Goal: Task Accomplishment & Management: Complete application form

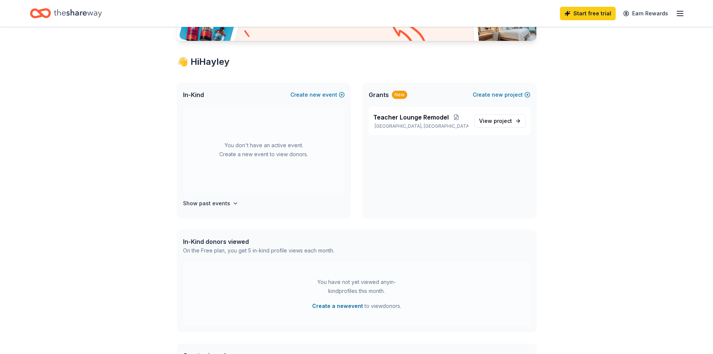
scroll to position [150, 0]
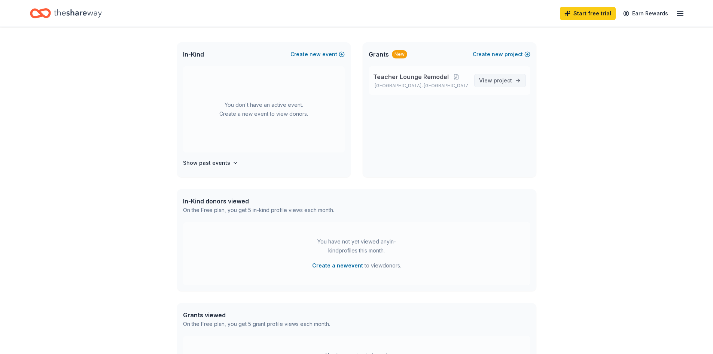
click at [488, 84] on span "View project" at bounding box center [495, 80] width 33 height 9
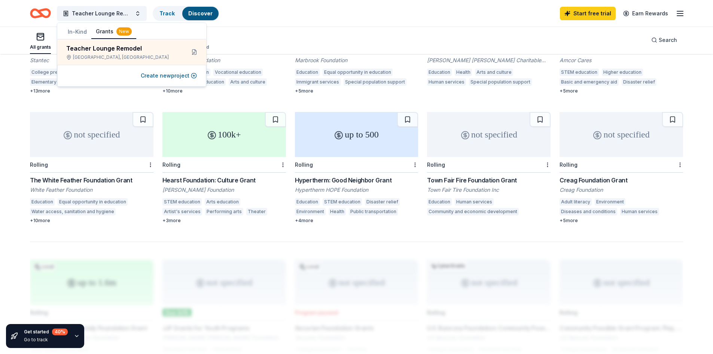
scroll to position [412, 0]
click at [218, 174] on div "Hearst Foundation: Culture Grant" at bounding box center [223, 178] width 123 height 9
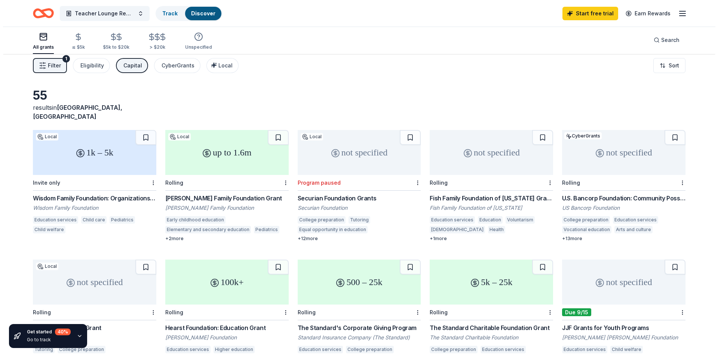
scroll to position [0, 0]
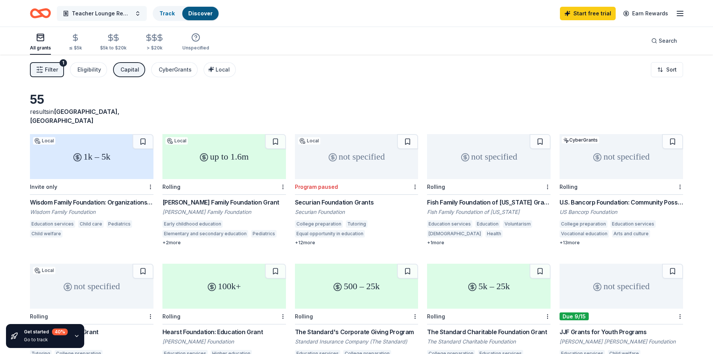
click at [127, 12] on span "Teacher Lounge Remodel" at bounding box center [102, 13] width 60 height 9
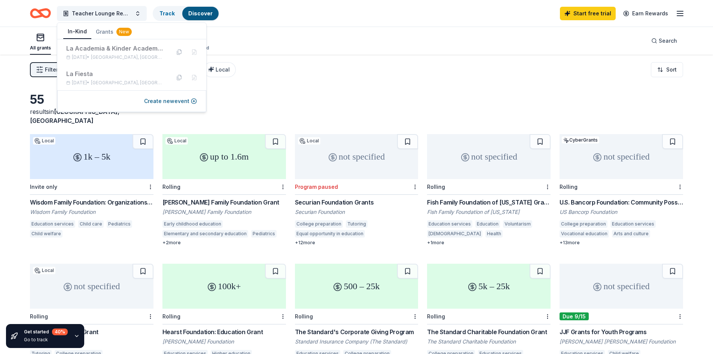
click at [84, 34] on button "In-Kind" at bounding box center [77, 32] width 28 height 14
click at [181, 101] on button "Create new event" at bounding box center [170, 101] width 53 height 9
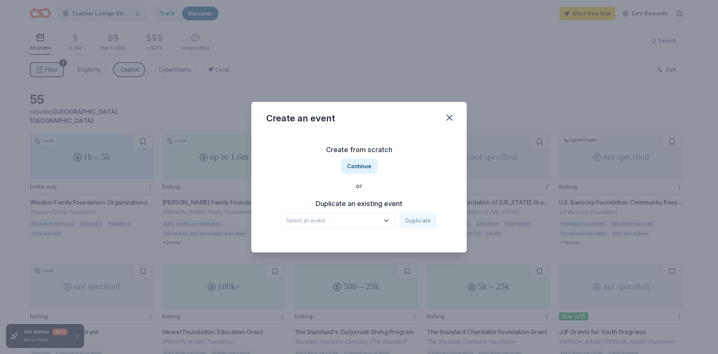
click at [385, 218] on icon "button" at bounding box center [386, 220] width 7 height 7
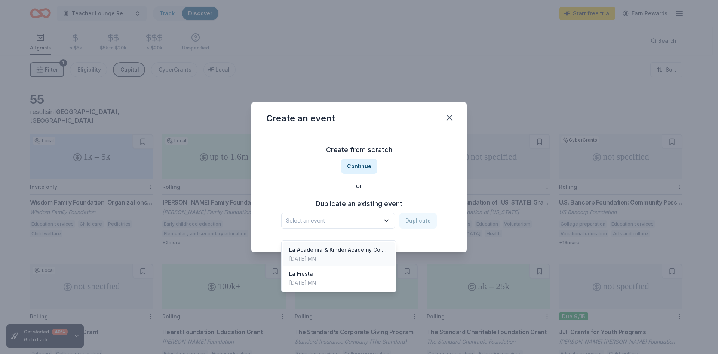
click at [340, 245] on div "La Academia & Kinder Academy Color Run" at bounding box center [339, 249] width 100 height 9
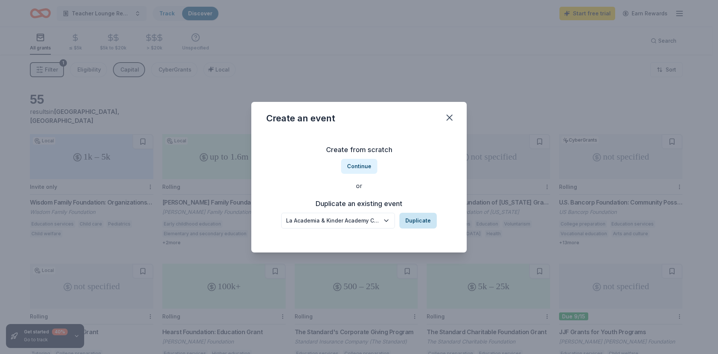
click at [413, 219] on button "Duplicate" at bounding box center [418, 221] width 37 height 16
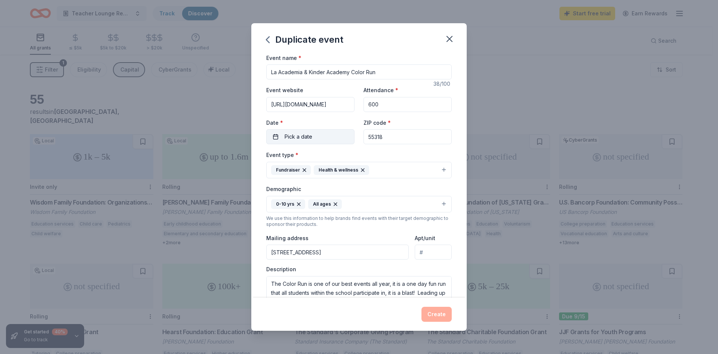
click at [333, 137] on button "Pick a date" at bounding box center [310, 136] width 88 height 15
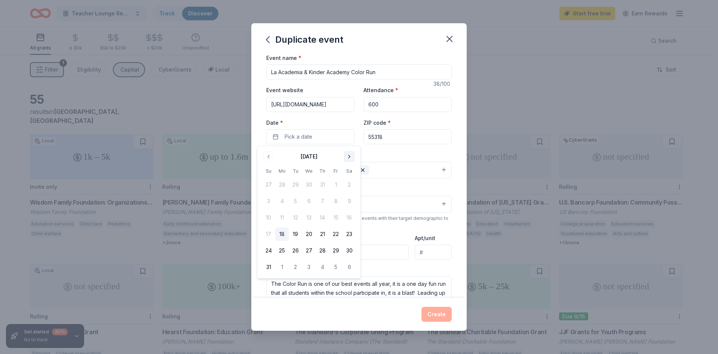
click at [349, 153] on button "Go to next month" at bounding box center [349, 156] width 10 height 10
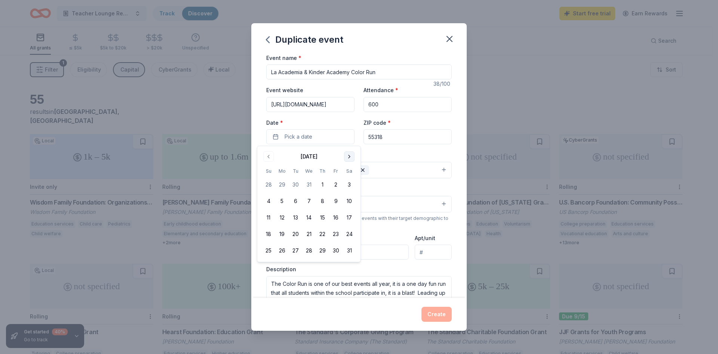
click at [349, 153] on button "Go to next month" at bounding box center [349, 156] width 10 height 10
click at [338, 218] on button "15" at bounding box center [335, 217] width 13 height 13
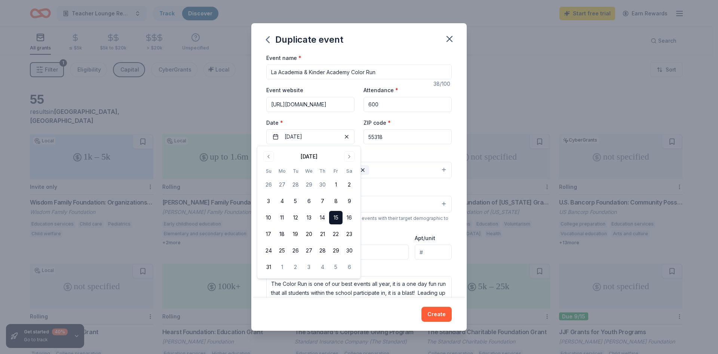
click at [401, 153] on div "Event type * Fundraiser Health & wellness" at bounding box center [359, 164] width 186 height 28
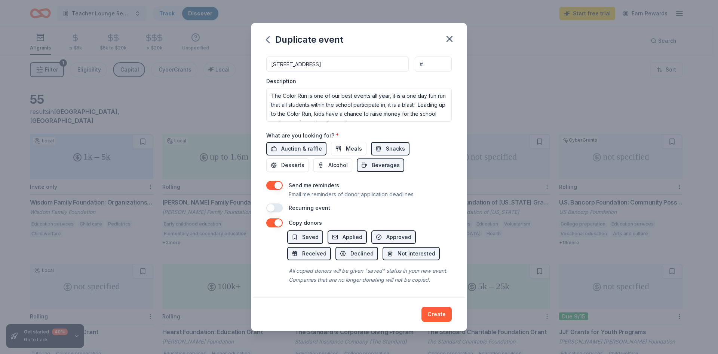
scroll to position [197, 0]
click at [294, 144] on span "Auction & raffle" at bounding box center [301, 148] width 41 height 9
click at [443, 312] on button "Create" at bounding box center [437, 313] width 30 height 15
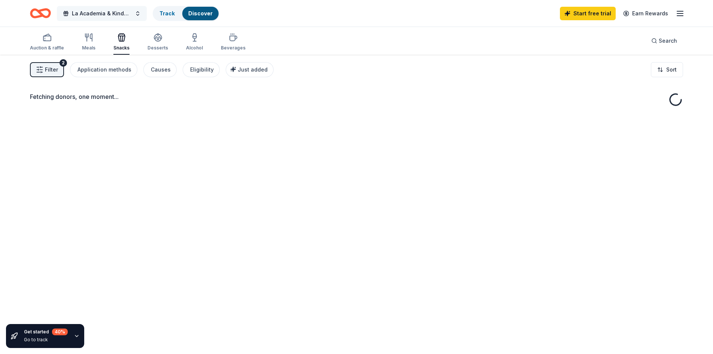
click at [137, 10] on button "La Academia & Kinder Academy Color Run" at bounding box center [102, 13] width 90 height 15
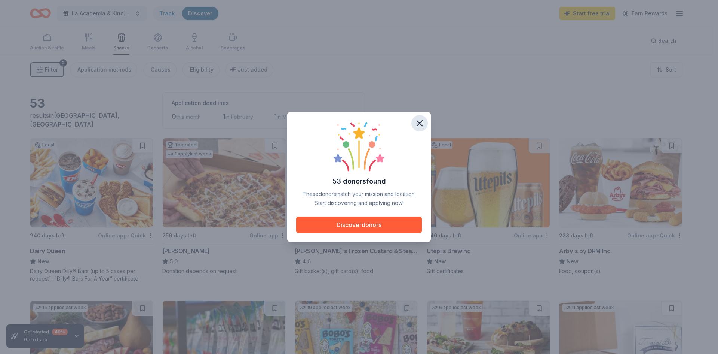
click at [420, 126] on icon "button" at bounding box center [420, 123] width 10 height 10
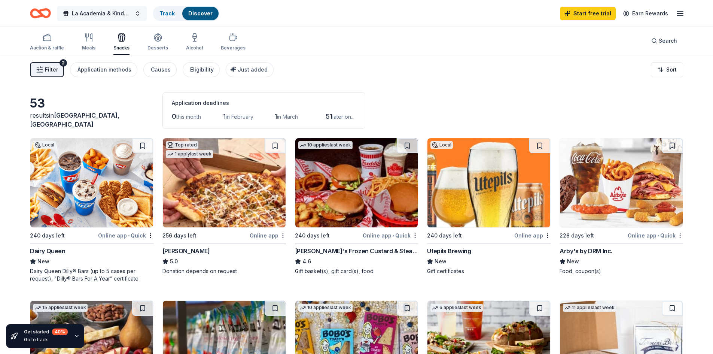
click at [140, 16] on button "La Academia & Kinder Academy Color Run" at bounding box center [102, 13] width 90 height 15
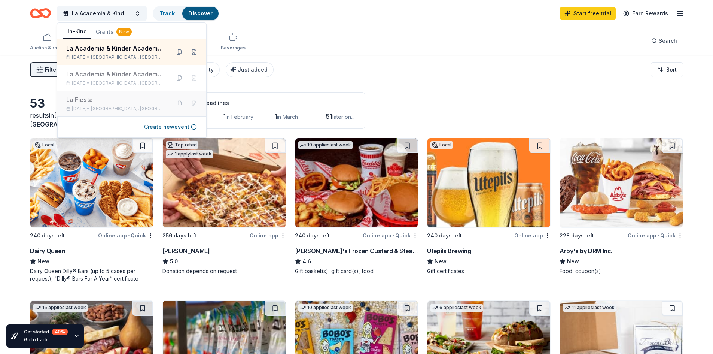
click at [131, 106] on span "[GEOGRAPHIC_DATA], [GEOGRAPHIC_DATA]" at bounding box center [127, 109] width 73 height 6
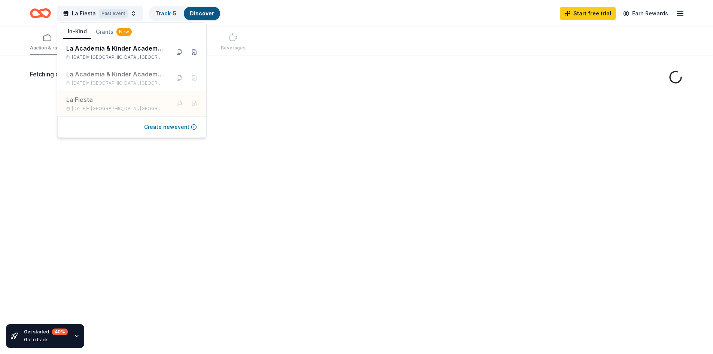
click at [161, 126] on button "Create new event" at bounding box center [170, 126] width 53 height 9
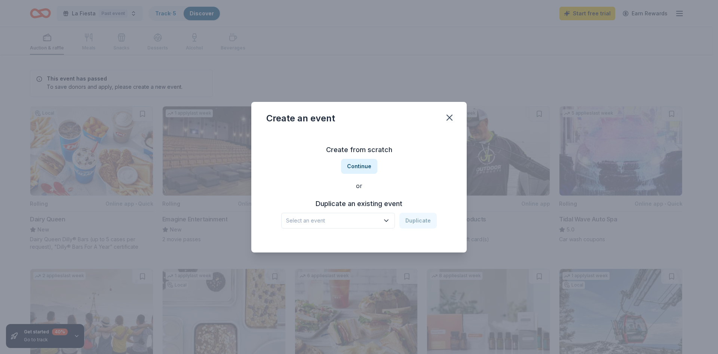
click at [389, 219] on icon "button" at bounding box center [386, 220] width 7 height 7
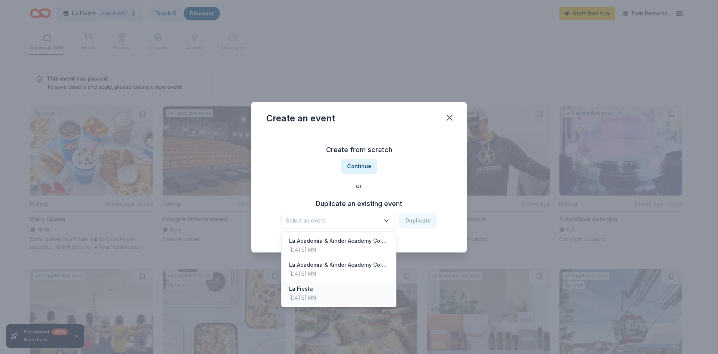
click at [341, 290] on div "La Fiesta [DATE] · [GEOGRAPHIC_DATA]" at bounding box center [338, 293] width 111 height 24
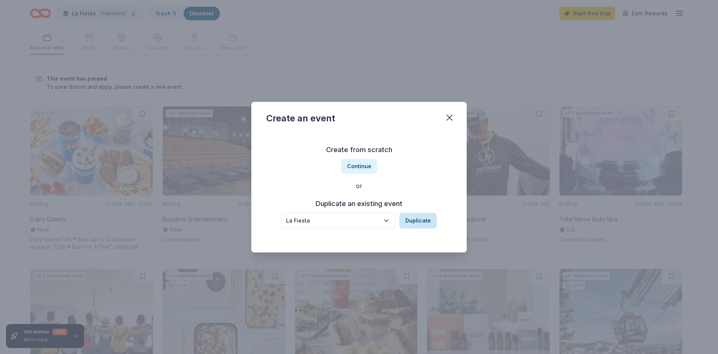
click at [423, 217] on button "Duplicate" at bounding box center [418, 221] width 37 height 16
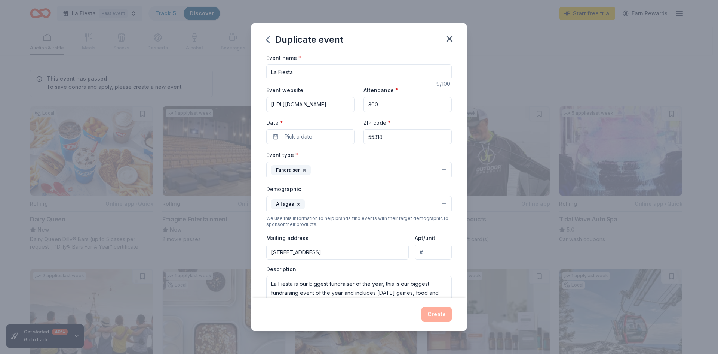
click at [333, 129] on div "Date * Pick a date" at bounding box center [310, 131] width 88 height 27
click at [333, 137] on button "Pick a date" at bounding box center [310, 136] width 88 height 15
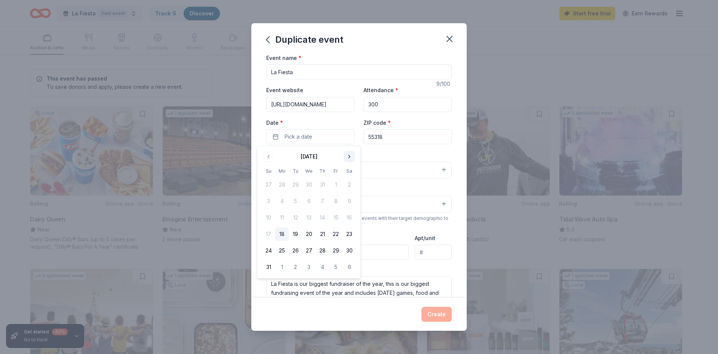
click at [346, 155] on button "Go to next month" at bounding box center [349, 156] width 10 height 10
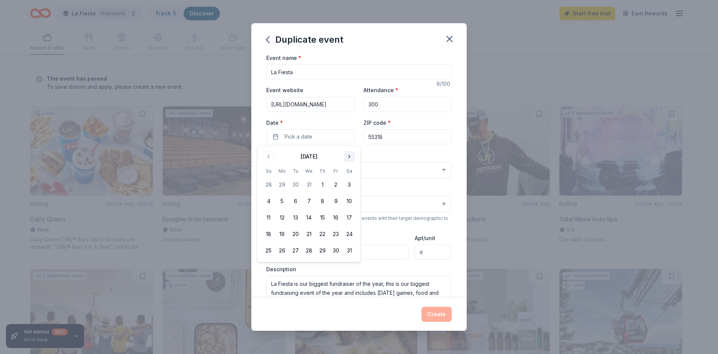
click at [346, 155] on button "Go to next month" at bounding box center [349, 156] width 10 height 10
click at [339, 183] on button "6" at bounding box center [335, 184] width 13 height 13
click at [450, 118] on div "Event name * La Fiesta 9 /100 Event website [URL][DOMAIN_NAME] Attendance * 300…" at bounding box center [359, 175] width 216 height 245
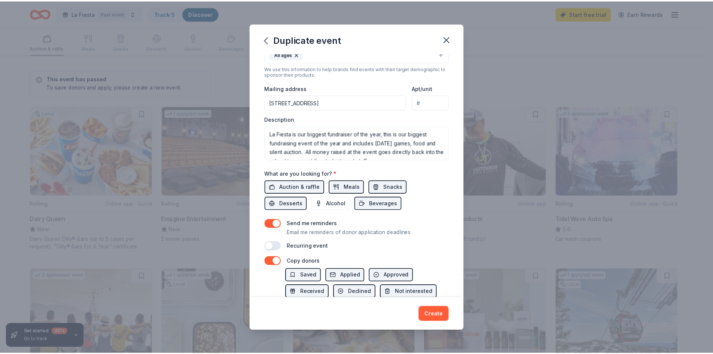
scroll to position [187, 0]
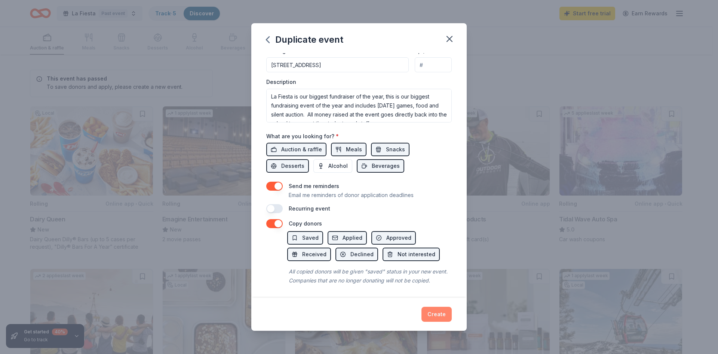
click at [442, 315] on button "Create" at bounding box center [437, 313] width 30 height 15
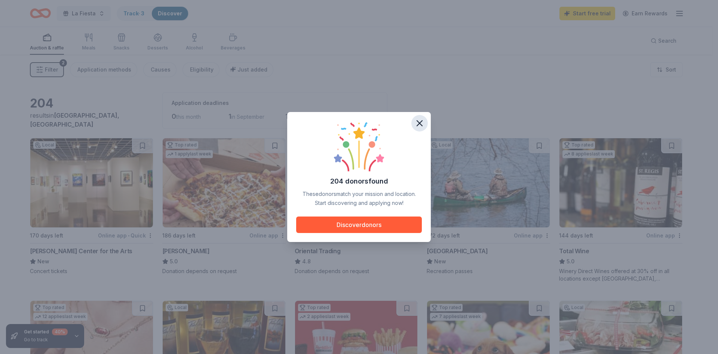
click at [418, 122] on icon "button" at bounding box center [419, 122] width 5 height 5
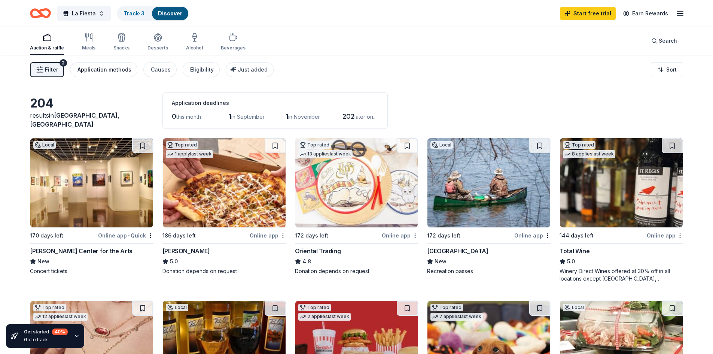
click at [118, 69] on div "Application methods" at bounding box center [104, 69] width 54 height 9
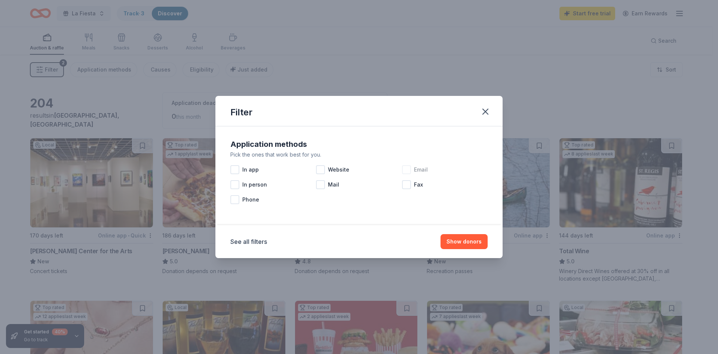
click at [409, 168] on div at bounding box center [406, 169] width 9 height 9
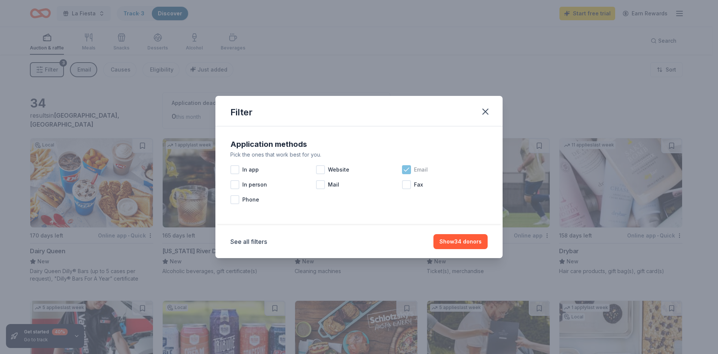
click at [409, 169] on icon at bounding box center [406, 169] width 7 height 7
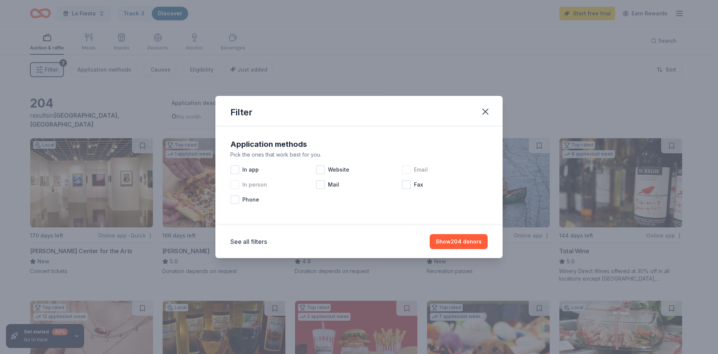
click at [238, 185] on div at bounding box center [234, 184] width 9 height 9
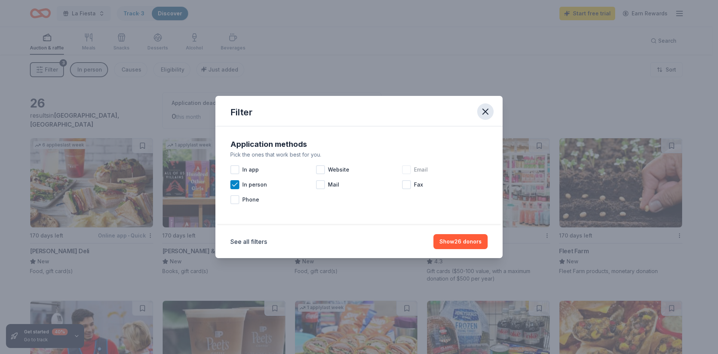
click at [486, 113] on icon "button" at bounding box center [485, 111] width 10 height 10
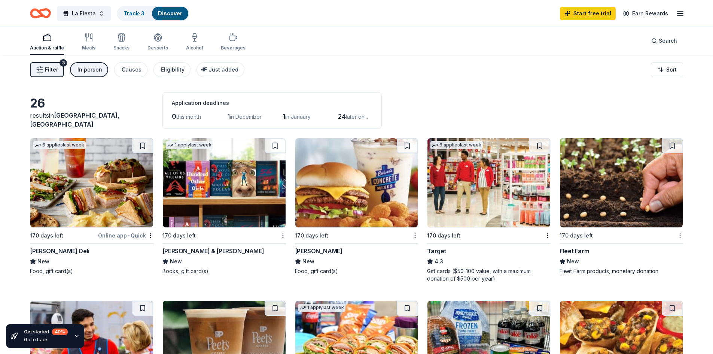
click at [83, 70] on div "In person" at bounding box center [89, 69] width 25 height 9
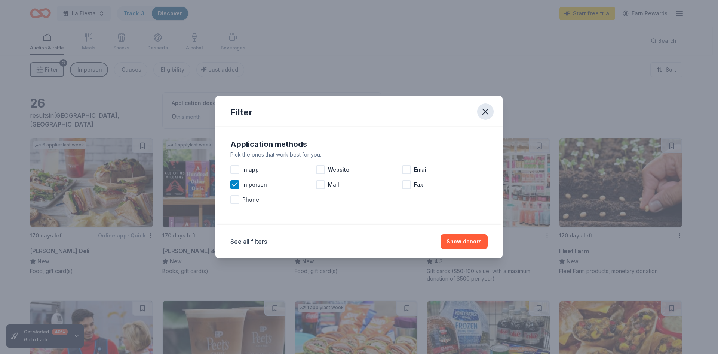
click at [486, 113] on icon "button" at bounding box center [485, 111] width 10 height 10
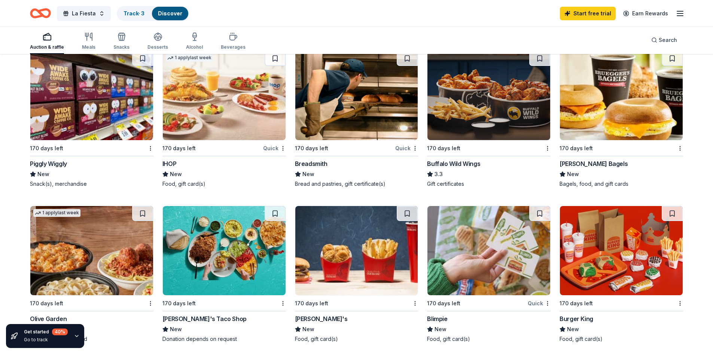
scroll to position [449, 0]
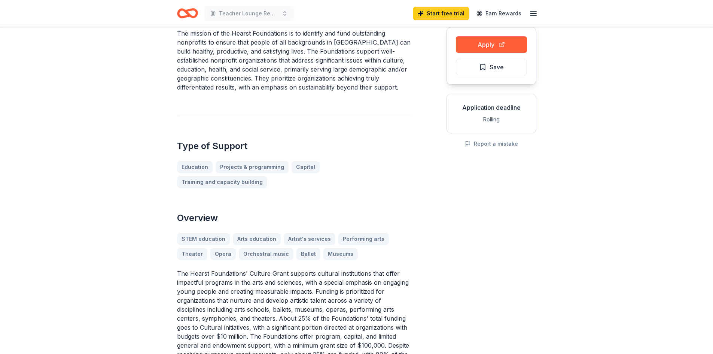
scroll to position [112, 0]
